Goal: Task Accomplishment & Management: Use online tool/utility

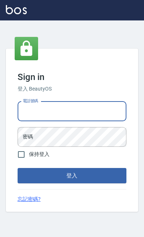
type input "0919522863"
click at [72, 184] on button "登入" at bounding box center [72, 175] width 109 height 15
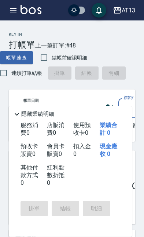
click at [14, 8] on icon "button" at bounding box center [13, 10] width 7 height 4
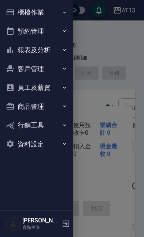
click at [65, 31] on icon "button" at bounding box center [64, 31] width 6 height 6
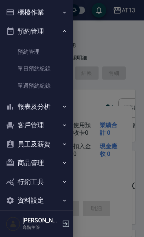
click at [63, 33] on icon "button" at bounding box center [64, 31] width 6 height 6
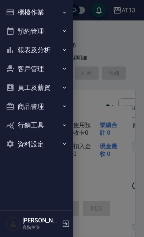
click at [68, 46] on button "報表及分析" at bounding box center [36, 50] width 67 height 19
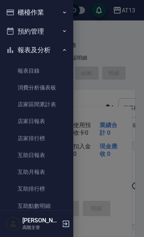
click at [49, 121] on link "店家日報表" at bounding box center [36, 121] width 67 height 17
